Goal: Transaction & Acquisition: Purchase product/service

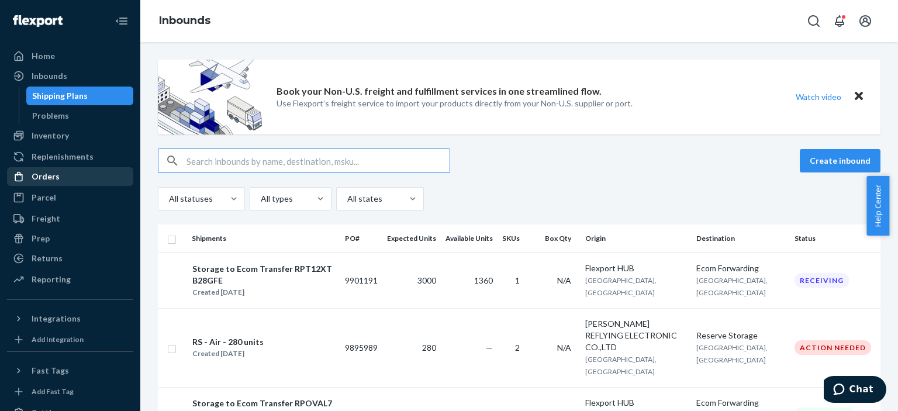
click at [70, 168] on div "Orders" at bounding box center [70, 176] width 124 height 16
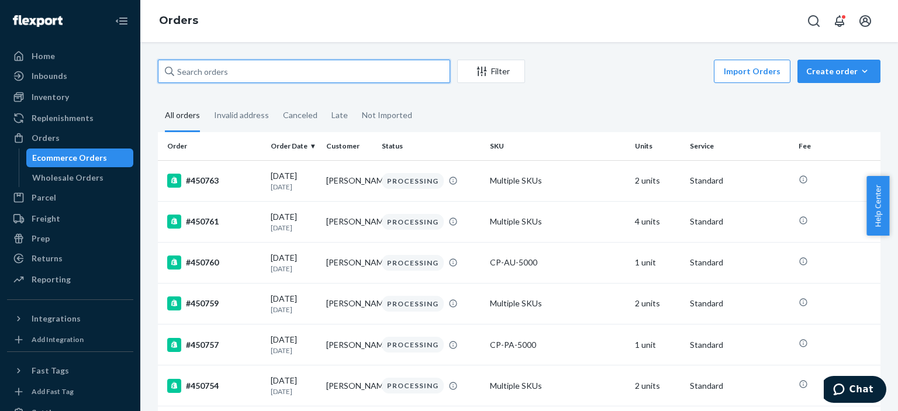
click at [231, 74] on input "text" at bounding box center [304, 71] width 292 height 23
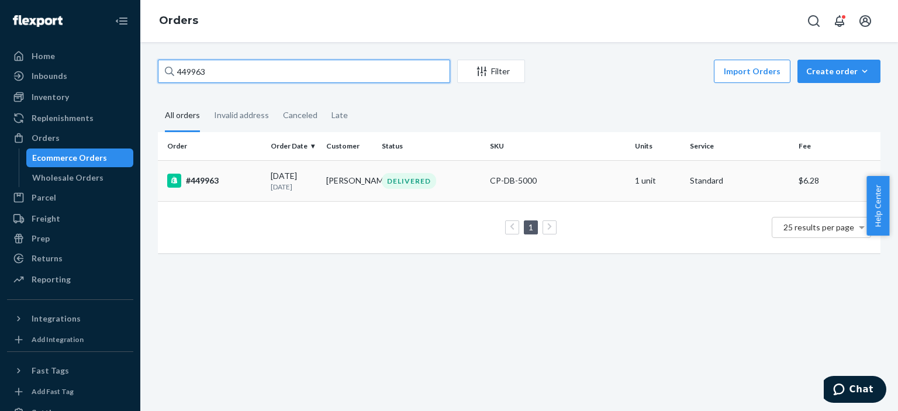
type input "449963"
click at [227, 190] on td "#449963" at bounding box center [212, 180] width 108 height 41
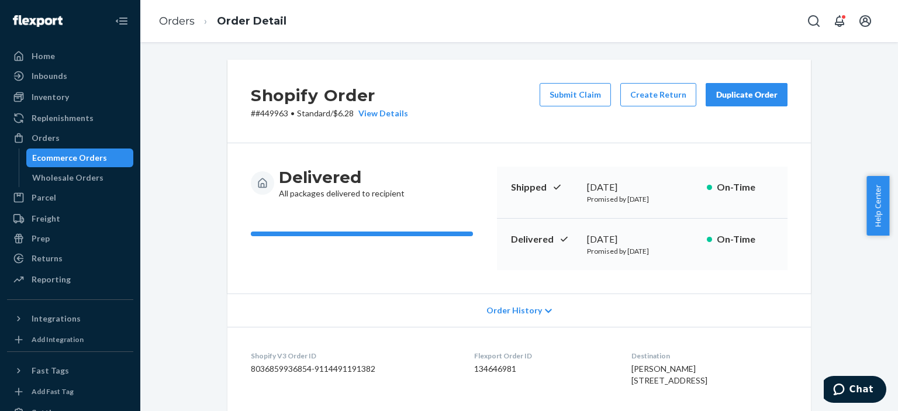
drag, startPoint x: 892, startPoint y: 177, endPoint x: 897, endPoint y: -4, distance: 181.3
click at [888, 0] on html "Home Inbounds Shipping Plans Problems Inventory Products Replenishments Orders …" at bounding box center [449, 205] width 898 height 411
click at [728, 259] on div "Delivered [DATE] Promised by [DATE] On-Time" at bounding box center [642, 244] width 290 height 51
click at [79, 161] on div "Ecommerce Orders" at bounding box center [69, 158] width 75 height 12
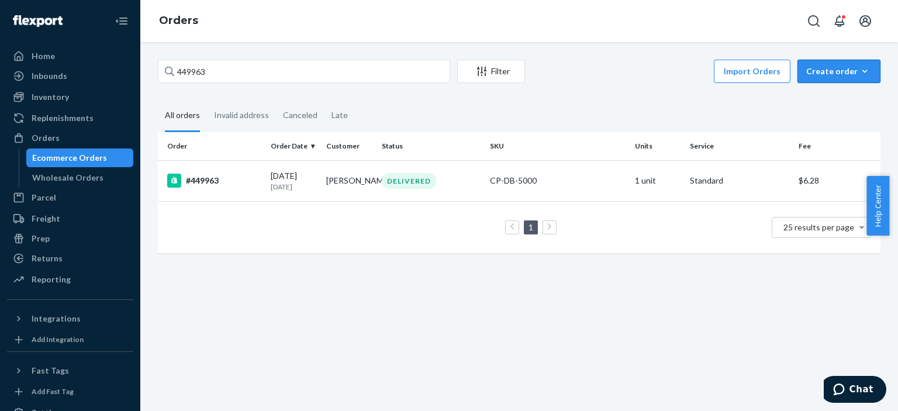
click at [816, 74] on div "Create order" at bounding box center [838, 71] width 65 height 12
click at [827, 96] on span "Ecommerce order" at bounding box center [845, 99] width 72 height 8
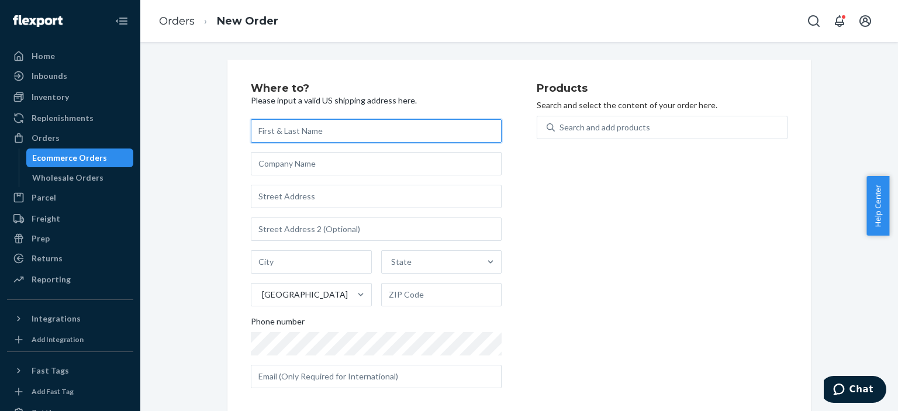
paste input "[PERSON_NAME] [STREET_ADDRESS][PERSON_NAME] Melville [GEOGRAPHIC_DATA]. 11747"
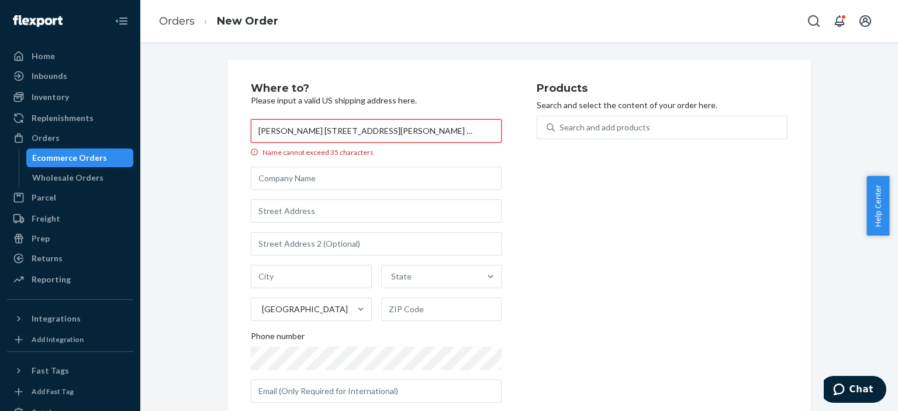
drag, startPoint x: 281, startPoint y: 129, endPoint x: 416, endPoint y: 130, distance: 135.6
click at [416, 130] on input "[PERSON_NAME] [STREET_ADDRESS][PERSON_NAME] Melville [GEOGRAPHIC_DATA]. 11747" at bounding box center [376, 130] width 251 height 23
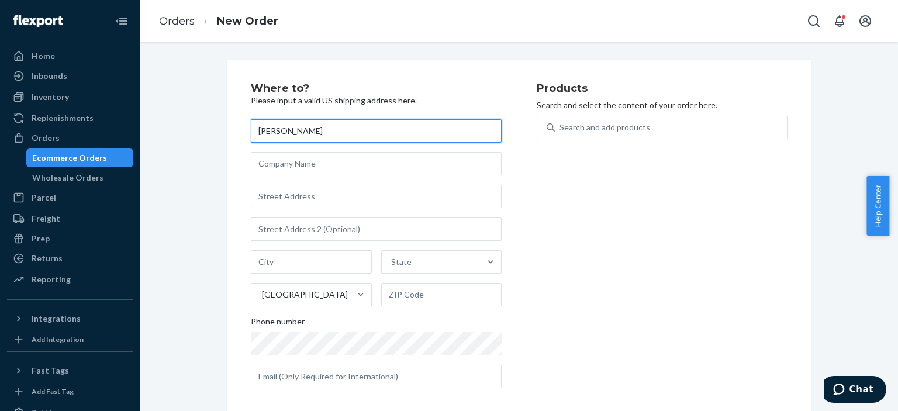
type input "[PERSON_NAME]"
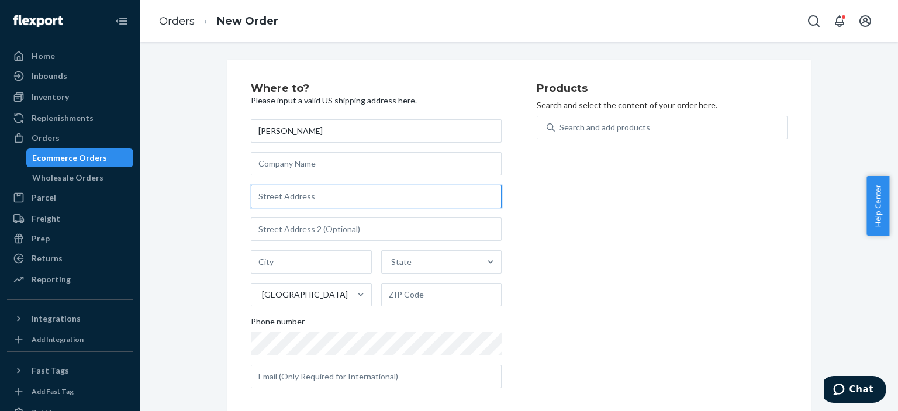
click at [335, 189] on input "text" at bounding box center [376, 196] width 251 height 23
paste input "[STREET_ADDRESS][PERSON_NAME] Melville [GEOGRAPHIC_DATA]. 11747"
type input "[STREET_ADDRESS][PERSON_NAME] Melville [GEOGRAPHIC_DATA]. 11747"
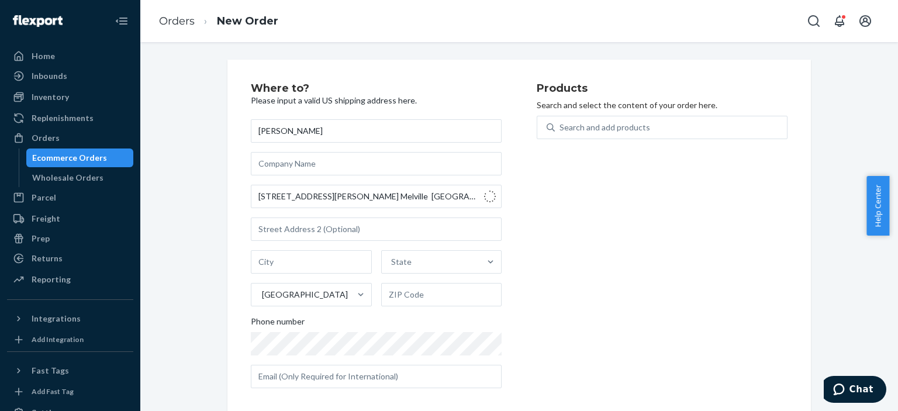
type input "[PERSON_NAME]"
type input "11747"
type input "1 [PERSON_NAME] Ct"
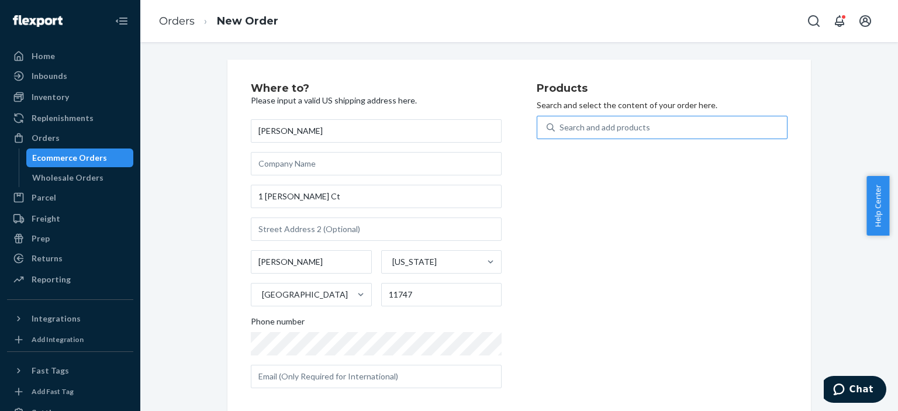
click at [601, 131] on div "Search and add products" at bounding box center [604, 128] width 91 height 12
click at [560, 131] on input "Search and add products" at bounding box center [559, 128] width 1 height 12
type input "blac"
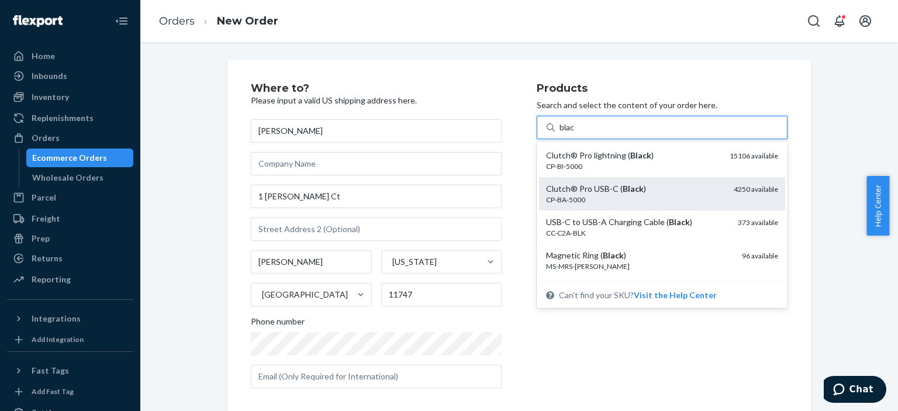
click at [652, 182] on div "Clutch® Pro USB-C ( Black ) CP-BA-5000 4250 available" at bounding box center [662, 193] width 246 height 33
click at [575, 133] on input "blac" at bounding box center [567, 128] width 16 height 12
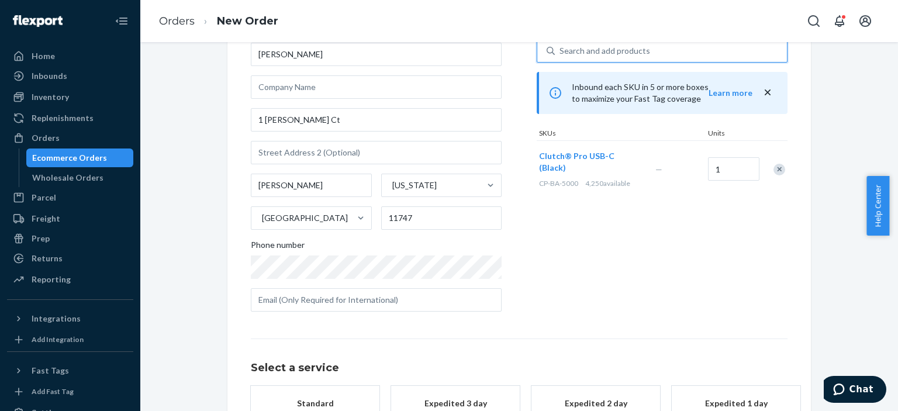
scroll to position [156, 0]
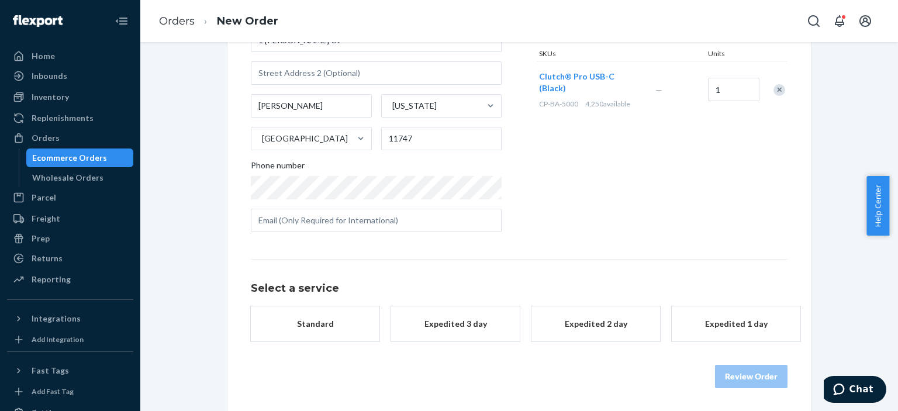
click at [276, 329] on div "Standard" at bounding box center [315, 324] width 94 height 12
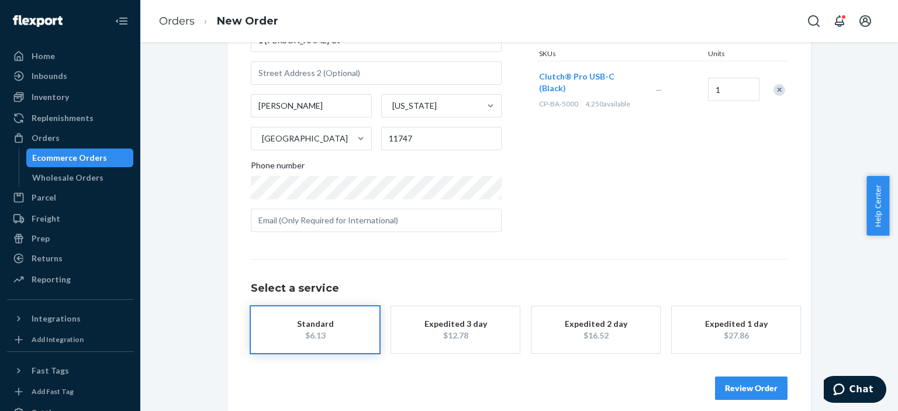
click at [728, 385] on button "Review Order" at bounding box center [751, 387] width 72 height 23
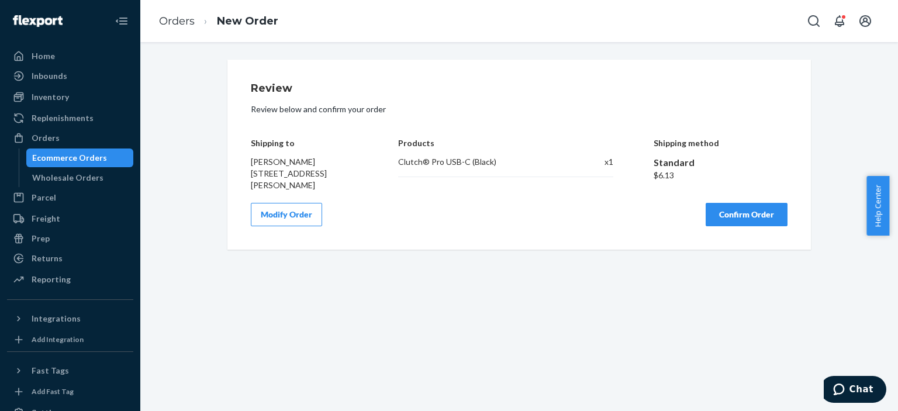
scroll to position [0, 0]
click at [741, 213] on button "Confirm Order" at bounding box center [746, 214] width 82 height 23
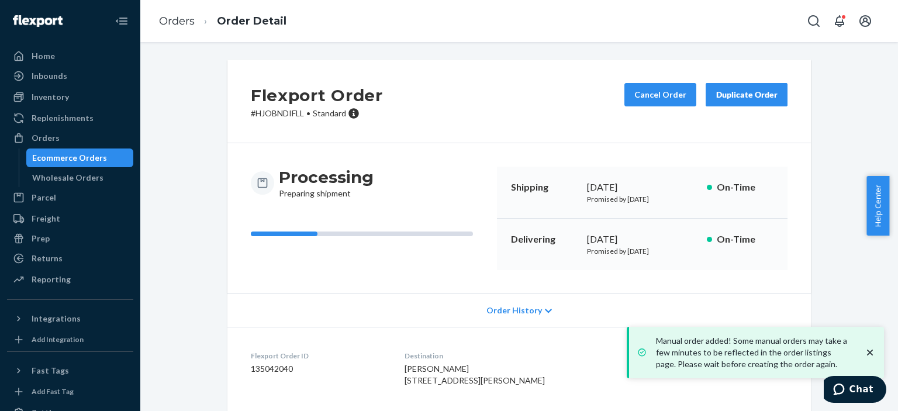
click at [264, 109] on p "# HJOBNDIFLL • Standard" at bounding box center [317, 114] width 132 height 12
copy p "HJOBNDIFLL"
click at [283, 116] on p "# HJOBNDIFLL • Standard" at bounding box center [317, 114] width 132 height 12
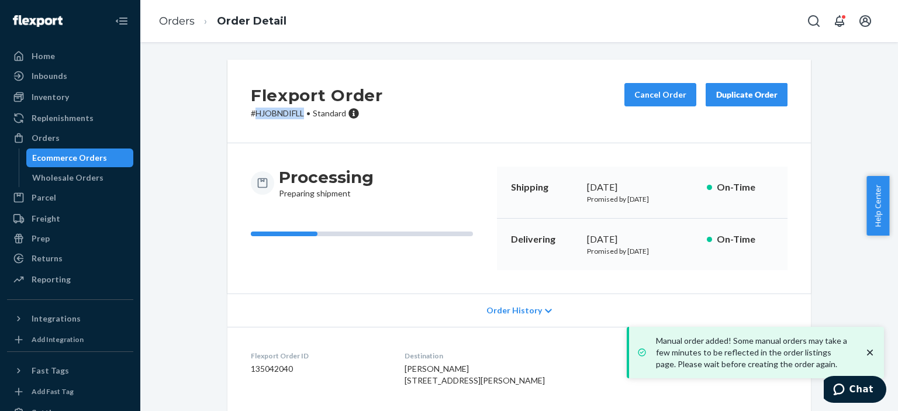
click at [283, 116] on p "# HJOBNDIFLL • Standard" at bounding box center [317, 114] width 132 height 12
